Goal: Obtain resource: Download file/media

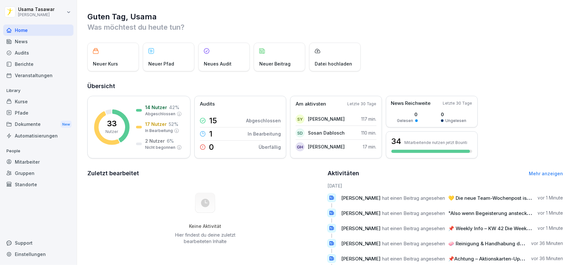
click at [40, 116] on div "Pfade" at bounding box center [38, 112] width 70 height 11
click at [40, 123] on div "Dokumente New" at bounding box center [38, 124] width 70 height 12
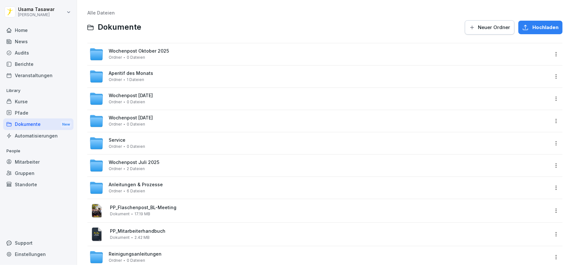
click at [217, 55] on div "Wochenpost [DATE] Ordner 0 Dateien" at bounding box center [319, 54] width 460 height 14
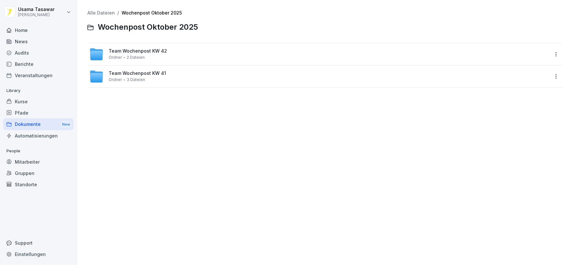
click at [217, 55] on div "Team Wochenpost KW 42 Ordner 2 Dateien" at bounding box center [319, 54] width 460 height 14
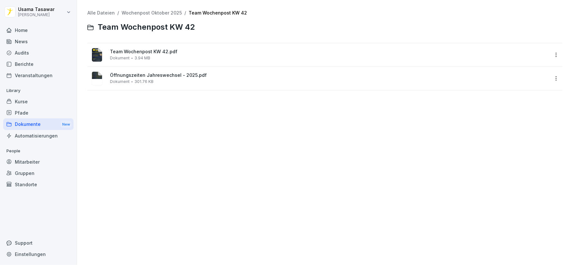
click at [213, 60] on div "Team Wochenpost KW 42.pdf Dokument 3.94 MB" at bounding box center [329, 54] width 439 height 11
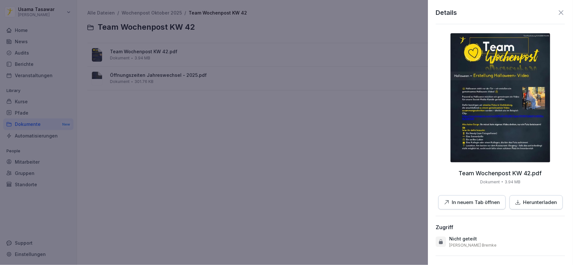
click at [557, 11] on icon at bounding box center [561, 13] width 8 height 8
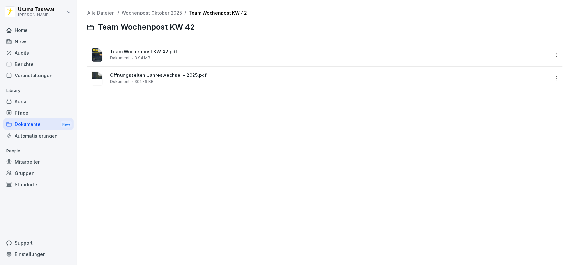
click at [132, 74] on span "Öffnungszeiten Jahreswechsel - 2025.pdf" at bounding box center [329, 75] width 439 height 5
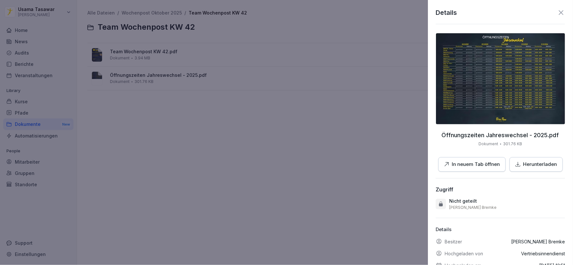
click at [559, 13] on icon at bounding box center [561, 12] width 5 height 5
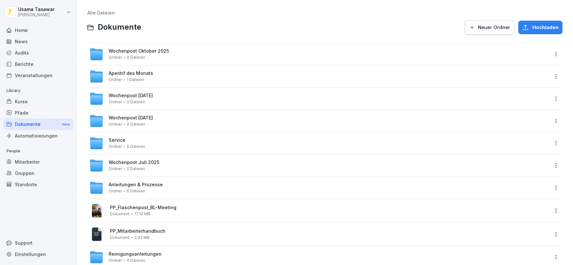
click at [162, 182] on div "Anleitungen & Prozesse Ordner 6 Dateien" at bounding box center [319, 188] width 460 height 14
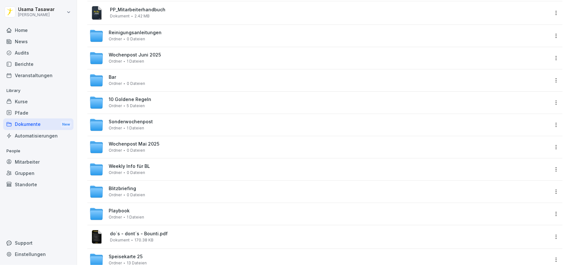
scroll to position [242, 0]
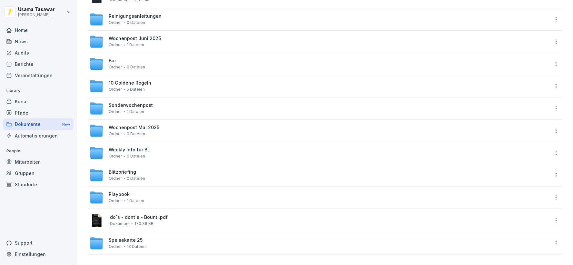
click at [165, 242] on div "Speisekarte 25 Ordner 13 Dateien" at bounding box center [319, 243] width 460 height 14
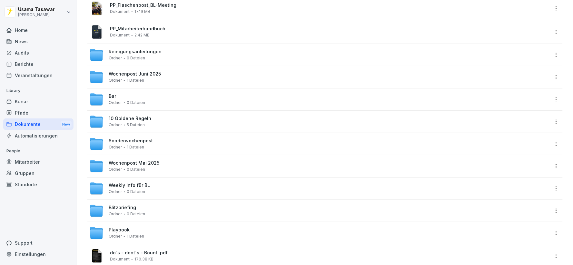
scroll to position [215, 0]
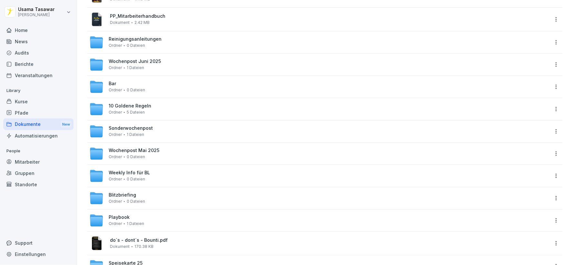
click at [159, 124] on div "Sonderwochenpost Ordner 1 Dateien" at bounding box center [319, 131] width 460 height 14
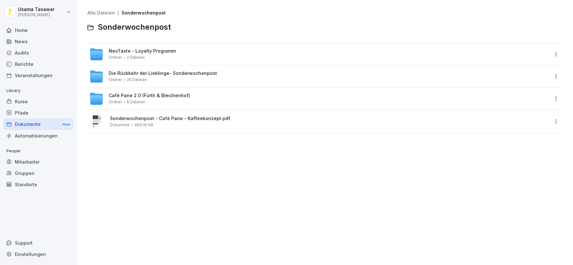
click at [193, 71] on span "Die Rückkehr der Lieblinge- Sonderwochenpost" at bounding box center [163, 73] width 108 height 5
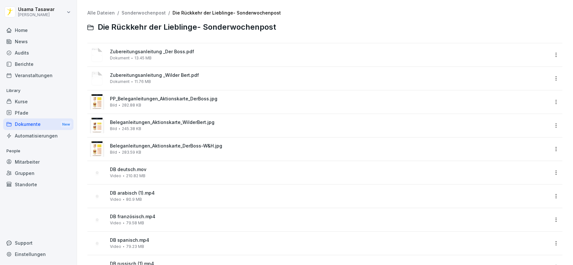
click at [172, 105] on div "PP_Beleganleitungen_Aktionskarte_DerBoss.jpg Bild 282.88 KB" at bounding box center [329, 101] width 439 height 11
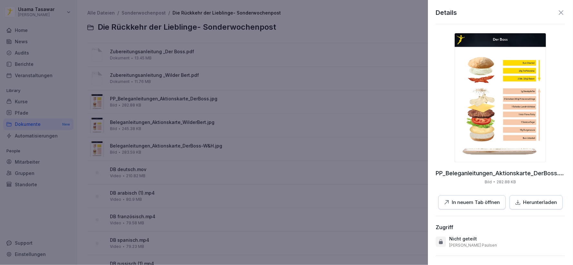
click at [184, 131] on div at bounding box center [286, 132] width 573 height 265
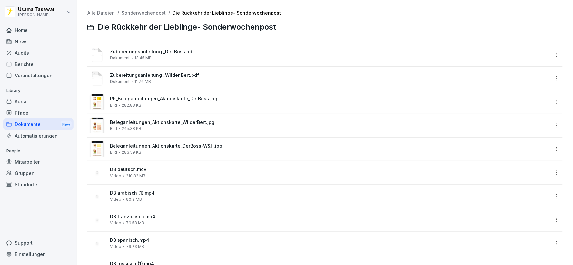
click at [184, 130] on div "Beleganleitungen_Aktionskarte_WilderBert.jpg Bild 245.38 KB" at bounding box center [329, 125] width 439 height 11
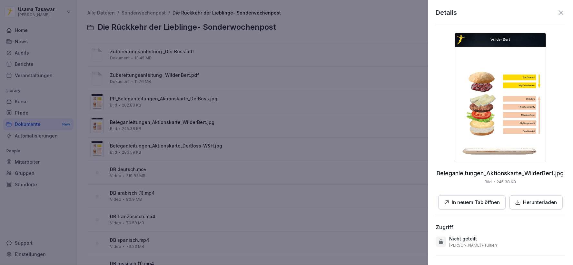
click at [472, 117] on img at bounding box center [500, 97] width 91 height 129
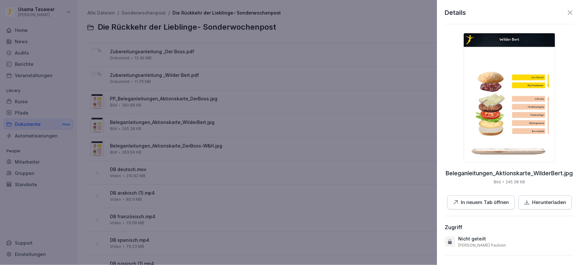
drag, startPoint x: 373, startPoint y: 102, endPoint x: 362, endPoint y: 109, distance: 12.9
click at [372, 102] on div at bounding box center [286, 132] width 573 height 265
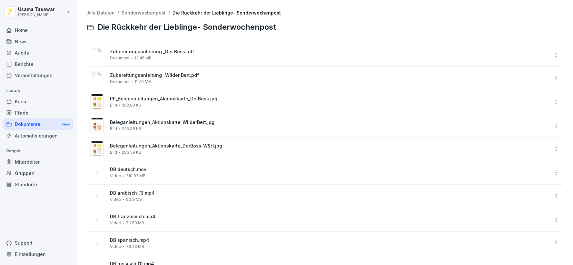
click at [128, 101] on span "PP_Beleganleitungen_Aktionskarte_DerBoss.jpg" at bounding box center [329, 98] width 439 height 5
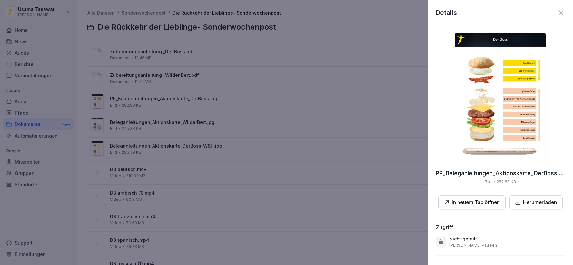
click at [468, 95] on img at bounding box center [500, 97] width 91 height 129
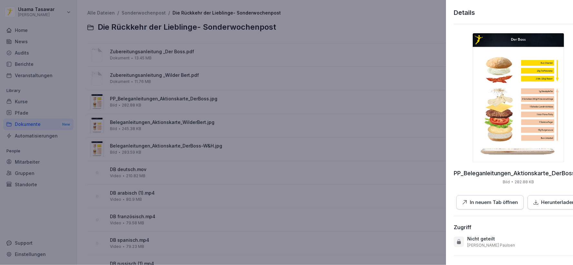
click at [406, 97] on div at bounding box center [286, 132] width 573 height 265
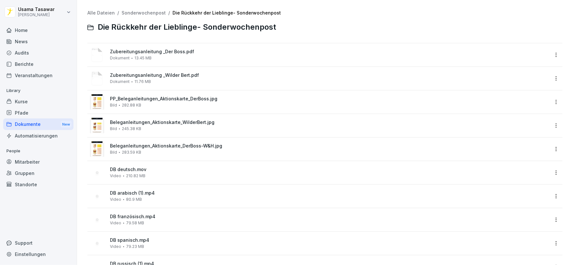
click at [209, 53] on span "Zubereitungsanleitung _Der Boss.pdf" at bounding box center [329, 51] width 439 height 5
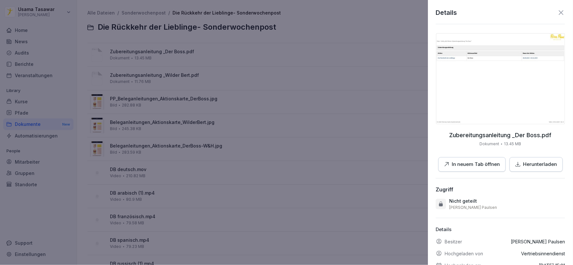
click at [493, 69] on img at bounding box center [500, 78] width 129 height 91
click at [283, 97] on div at bounding box center [286, 132] width 573 height 265
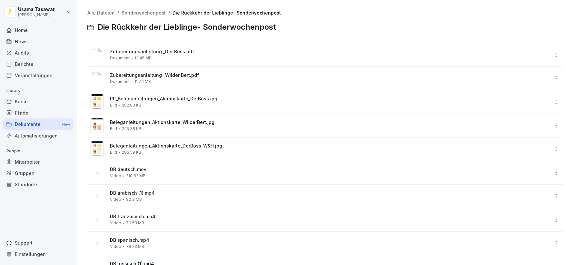
click at [186, 78] on div "Zubereitungsanleitung _Wilder Bert.pdf Dokument 11.76 MB" at bounding box center [329, 78] width 439 height 11
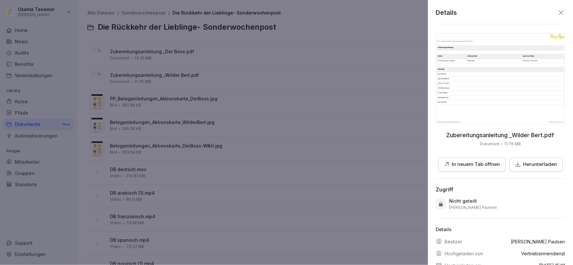
click at [528, 161] on p "Herunterladen" at bounding box center [541, 164] width 34 height 7
